Goal: Task Accomplishment & Management: Use online tool/utility

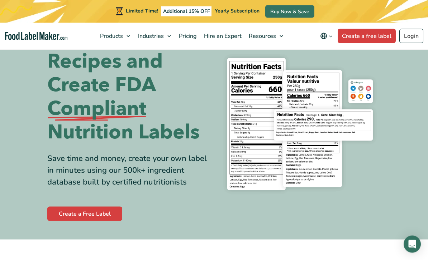
scroll to position [33, 0]
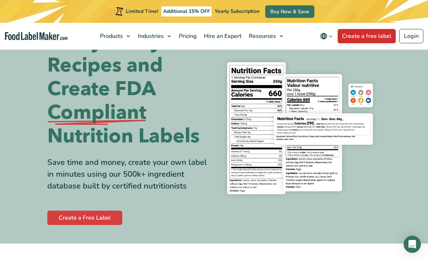
click at [364, 34] on link "Create a free label" at bounding box center [366, 36] width 58 height 14
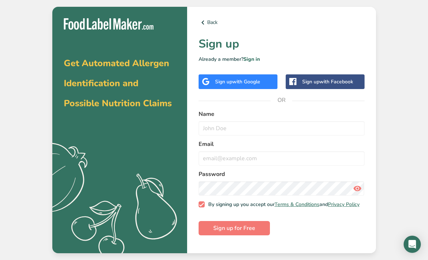
click at [245, 85] on span "with Google" at bounding box center [246, 81] width 28 height 7
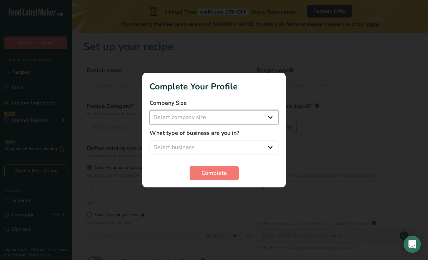
select select "2"
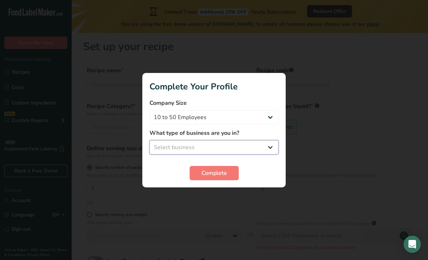
select select "2"
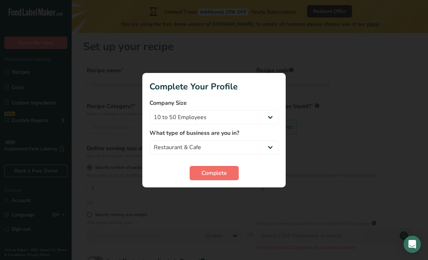
click at [210, 178] on button "Complete" at bounding box center [214, 173] width 49 height 14
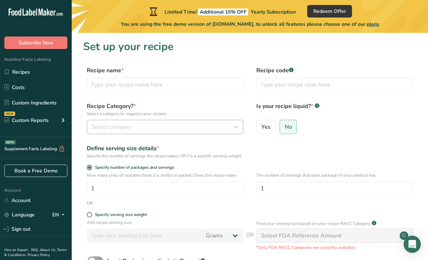
click at [154, 126] on div "Select category" at bounding box center [162, 127] width 143 height 9
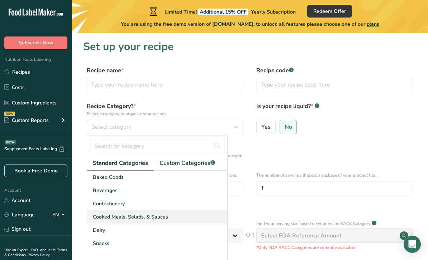
click at [143, 220] on span "Cooked Meals, Salads, & Sauces" at bounding box center [130, 218] width 75 height 8
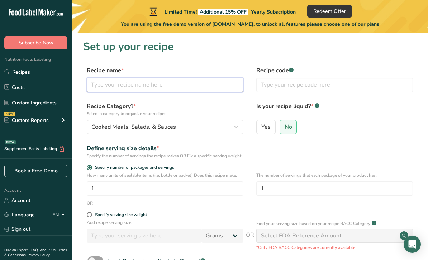
click at [178, 89] on input "text" at bounding box center [165, 85] width 157 height 14
click at [262, 128] on span "Yes" at bounding box center [265, 127] width 9 height 7
click at [261, 128] on input "Yes" at bounding box center [259, 127] width 5 height 5
radio input "true"
radio input "false"
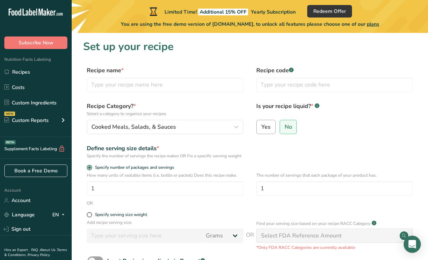
select select "22"
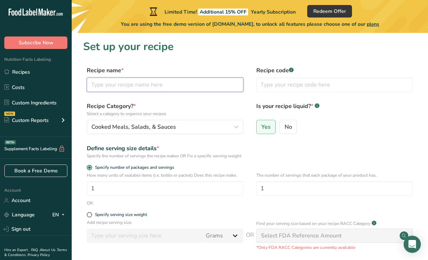
click at [149, 81] on input "text" at bounding box center [165, 85] width 157 height 14
